Goal: Information Seeking & Learning: Learn about a topic

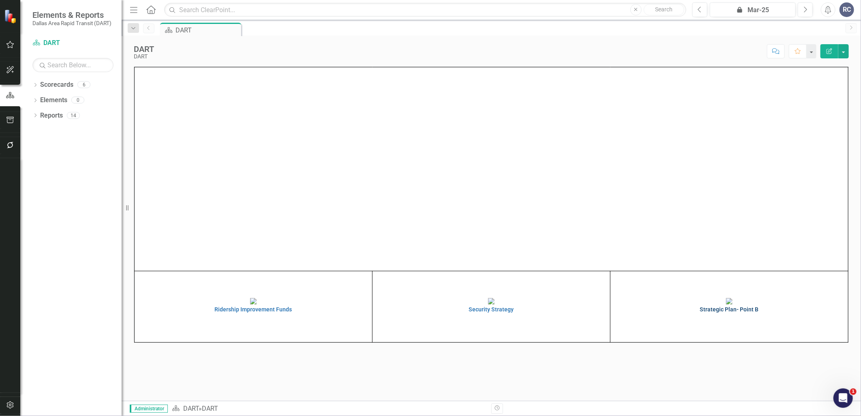
click at [732, 304] on img at bounding box center [729, 301] width 6 height 6
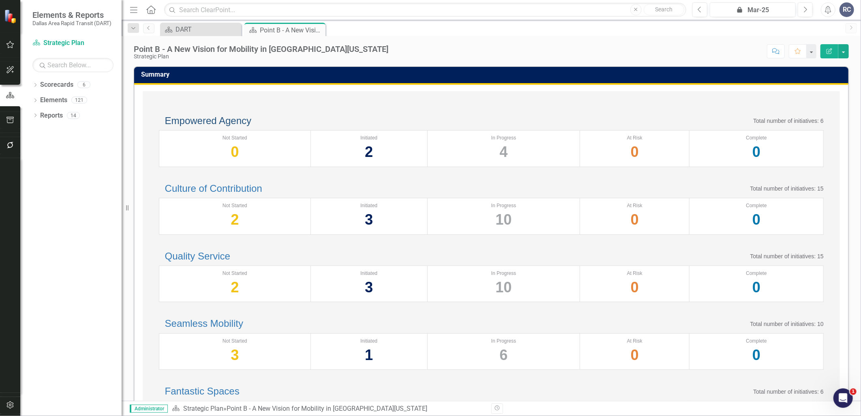
click at [230, 126] on link "Empowered Agency" at bounding box center [208, 120] width 86 height 11
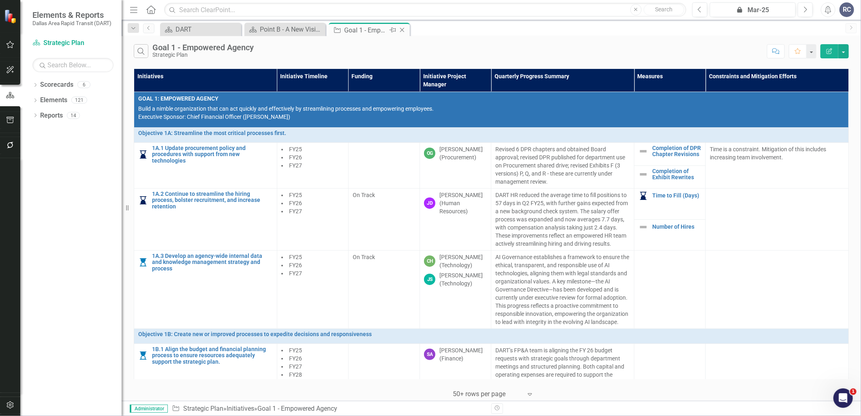
click at [402, 30] on icon at bounding box center [402, 30] width 4 height 4
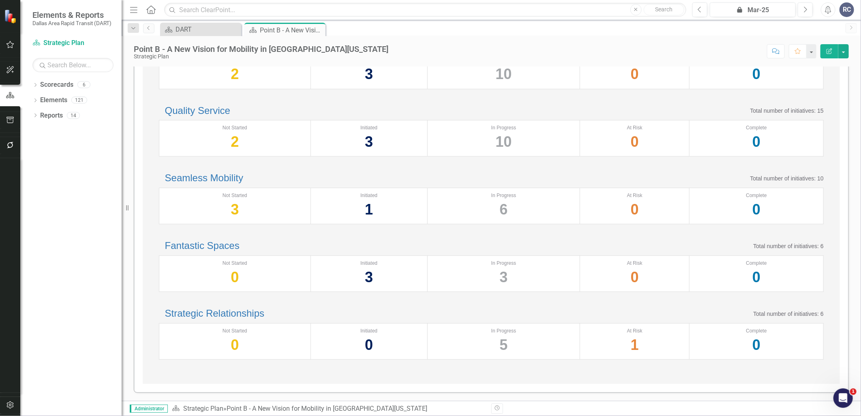
scroll to position [252, 0]
click at [232, 308] on link "Strategic Relationships" at bounding box center [214, 313] width 99 height 11
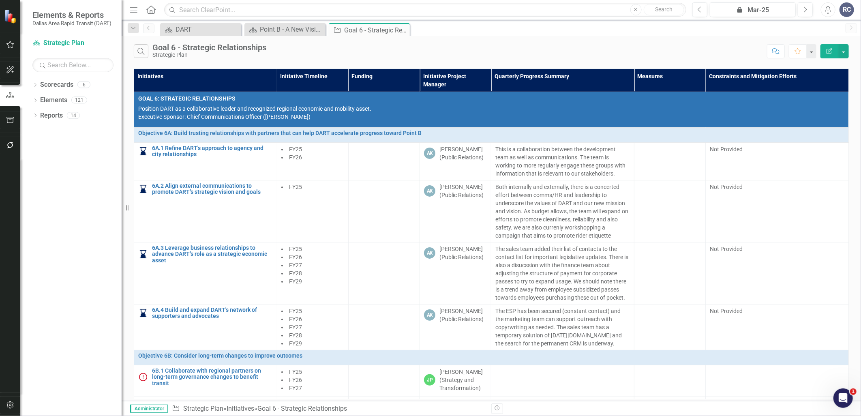
scroll to position [35, 0]
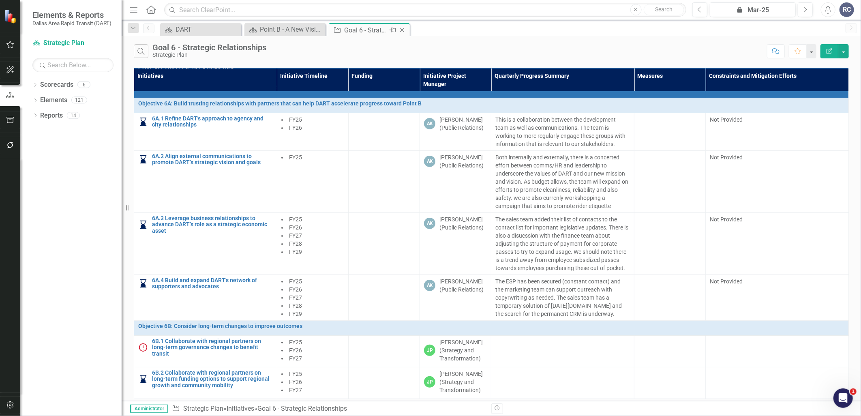
click at [402, 31] on icon "Close" at bounding box center [402, 30] width 8 height 6
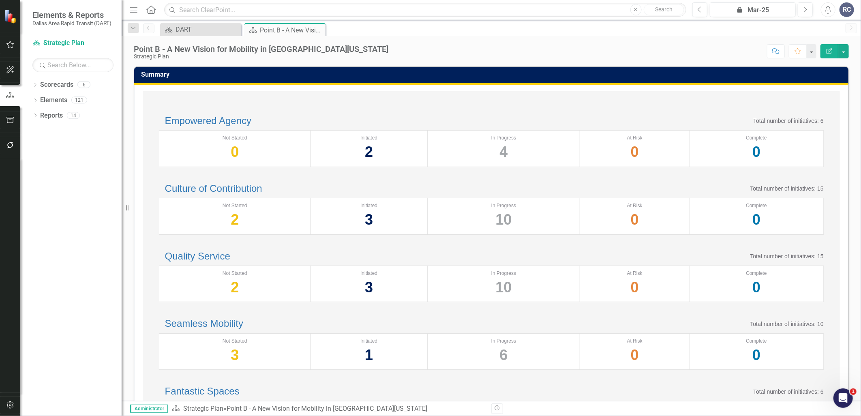
scroll to position [252, 0]
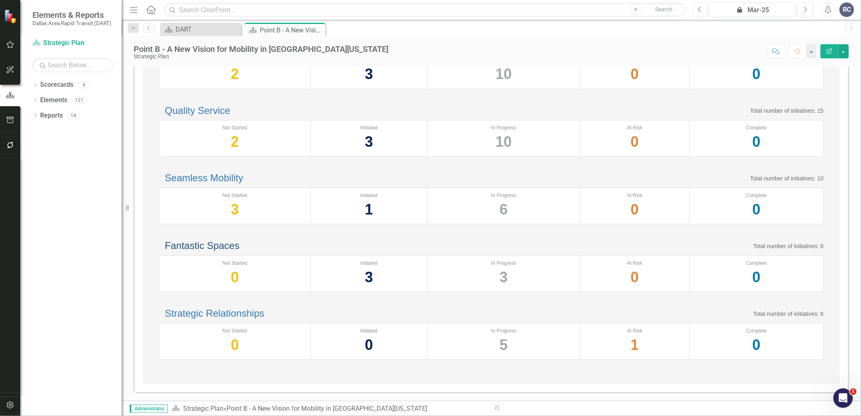
click at [240, 240] on link "Fantastic Spaces" at bounding box center [202, 245] width 75 height 11
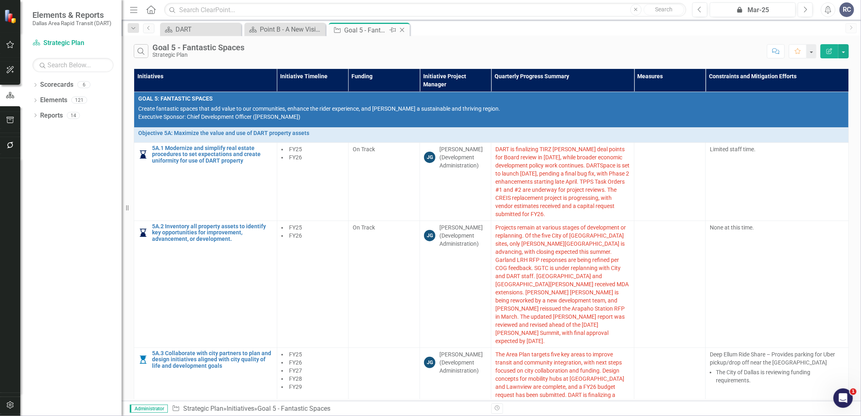
click at [406, 30] on icon "Close" at bounding box center [402, 30] width 8 height 6
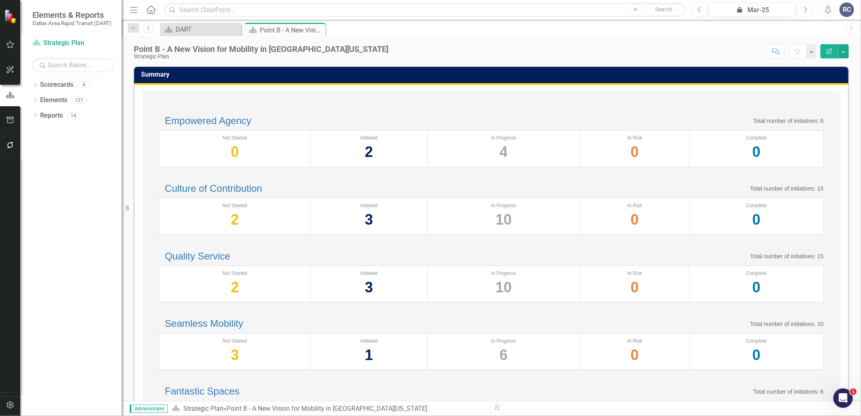
click at [803, 8] on icon "Next" at bounding box center [805, 9] width 4 height 7
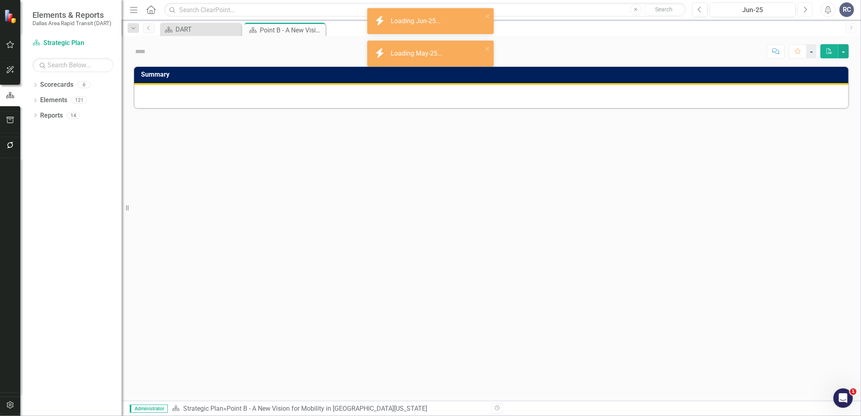
click at [803, 8] on icon "Next" at bounding box center [805, 9] width 4 height 7
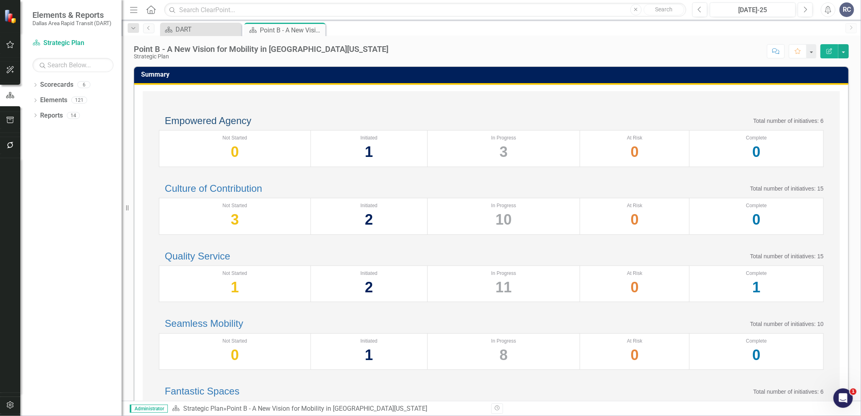
click at [226, 126] on link "Empowered Agency" at bounding box center [208, 120] width 86 height 11
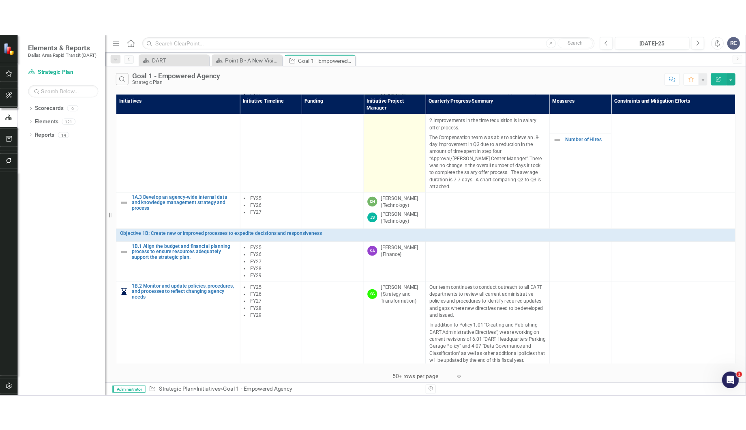
scroll to position [180, 0]
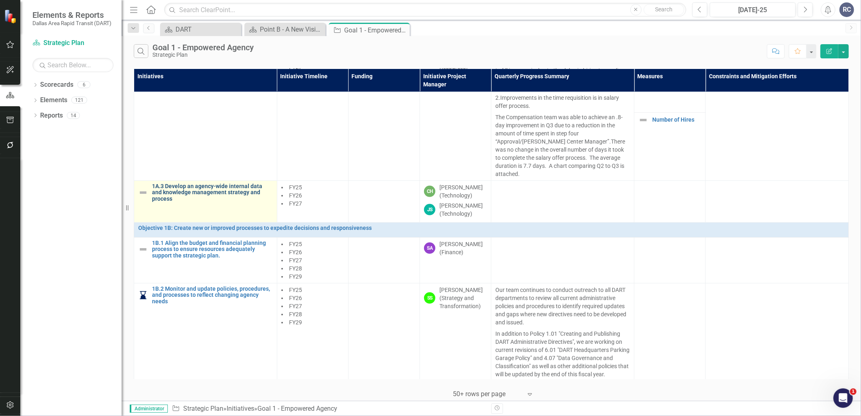
click at [200, 185] on link "1A.3 Develop an agency-wide internal data and knowledge management strategy and…" at bounding box center [212, 192] width 121 height 19
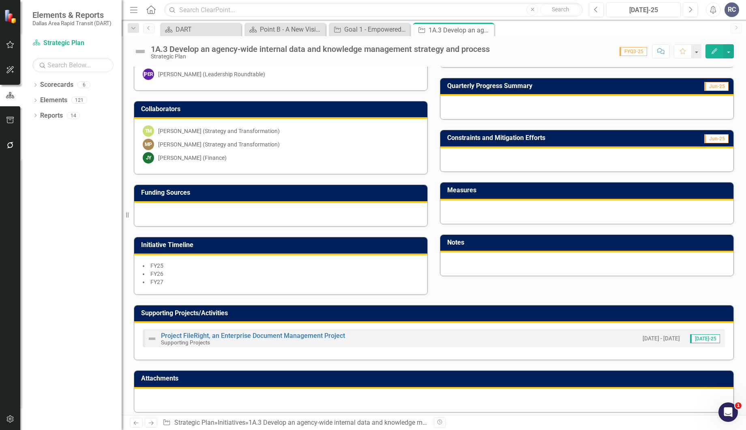
scroll to position [154, 0]
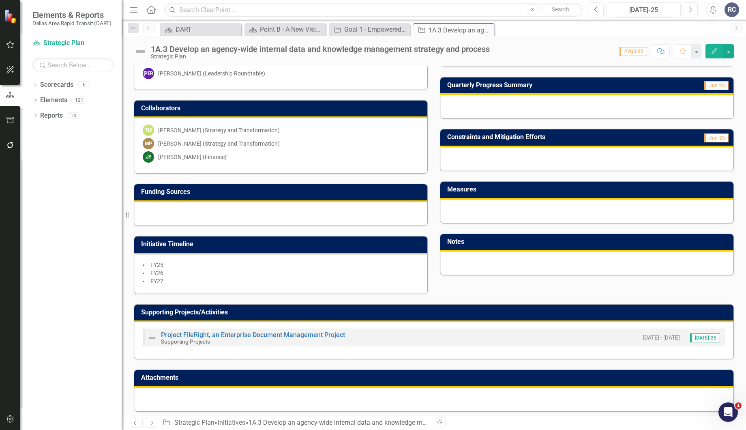
click at [285, 322] on div "Project FileRight, an Enterprise Document Management Project Supporting Project…" at bounding box center [433, 340] width 599 height 37
click at [289, 331] on link "Project FileRight, an Enterprise Document Management Project" at bounding box center [253, 335] width 184 height 8
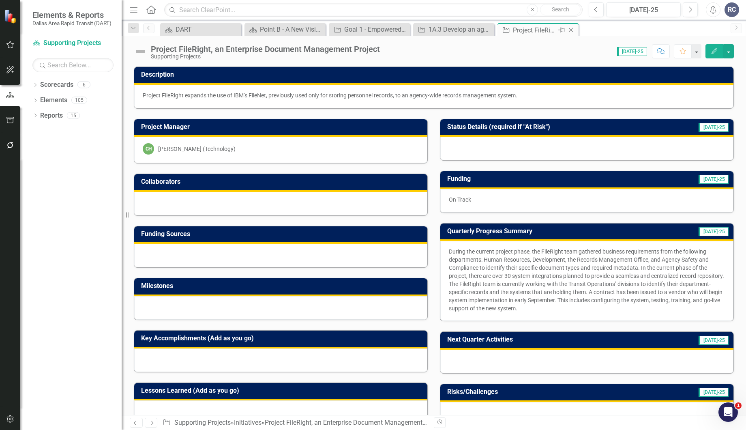
click at [571, 29] on icon "Close" at bounding box center [571, 30] width 8 height 6
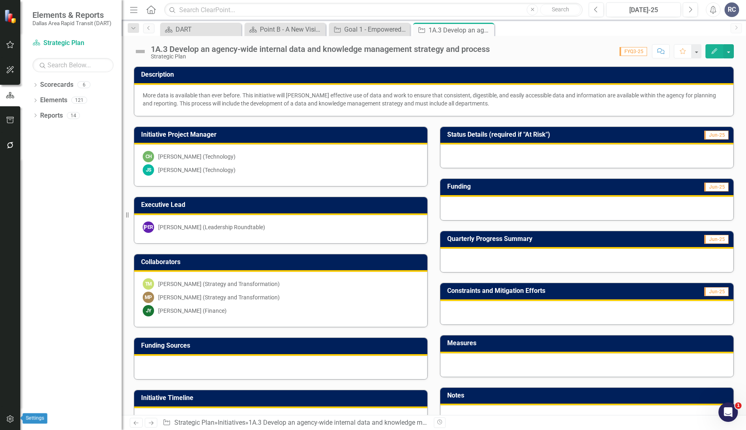
click at [8, 415] on icon "button" at bounding box center [10, 418] width 9 height 6
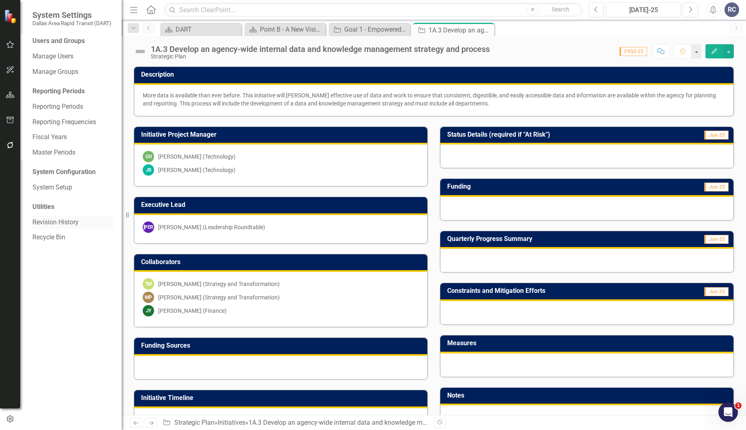
click at [71, 220] on link "Revision History" at bounding box center [72, 222] width 81 height 9
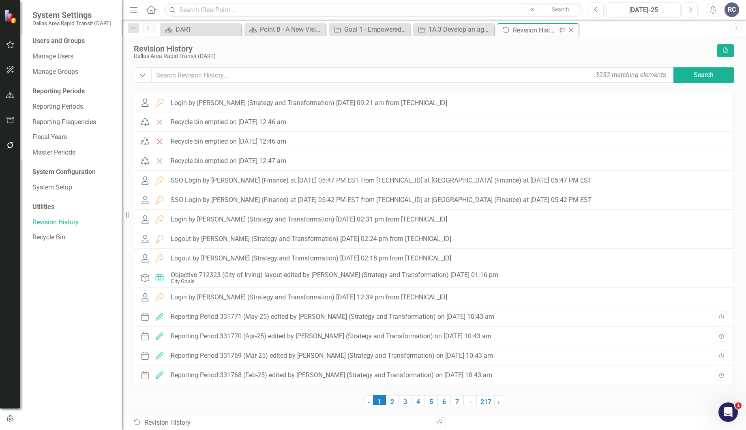
click at [572, 31] on icon at bounding box center [571, 30] width 4 height 4
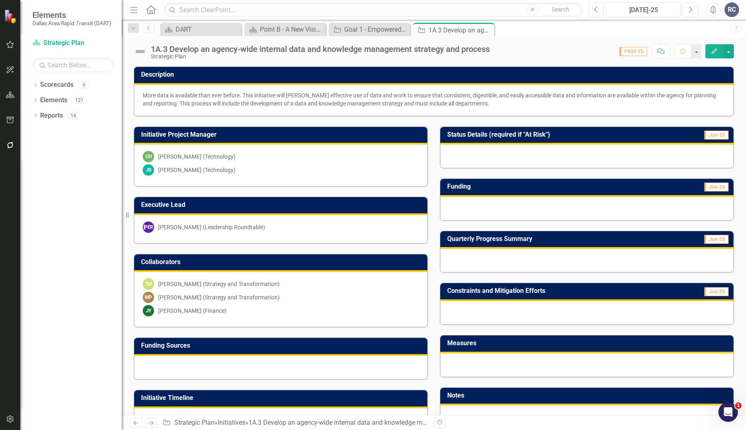
click at [337, 47] on div "1A.3 Develop an agency-wide internal data and knowledge management strategy and…" at bounding box center [320, 49] width 339 height 9
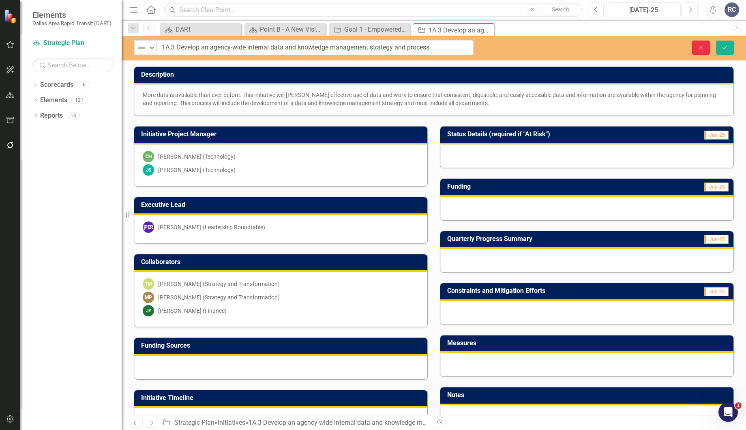
click at [700, 46] on icon "Close" at bounding box center [700, 48] width 7 height 6
